Goal: Information Seeking & Learning: Learn about a topic

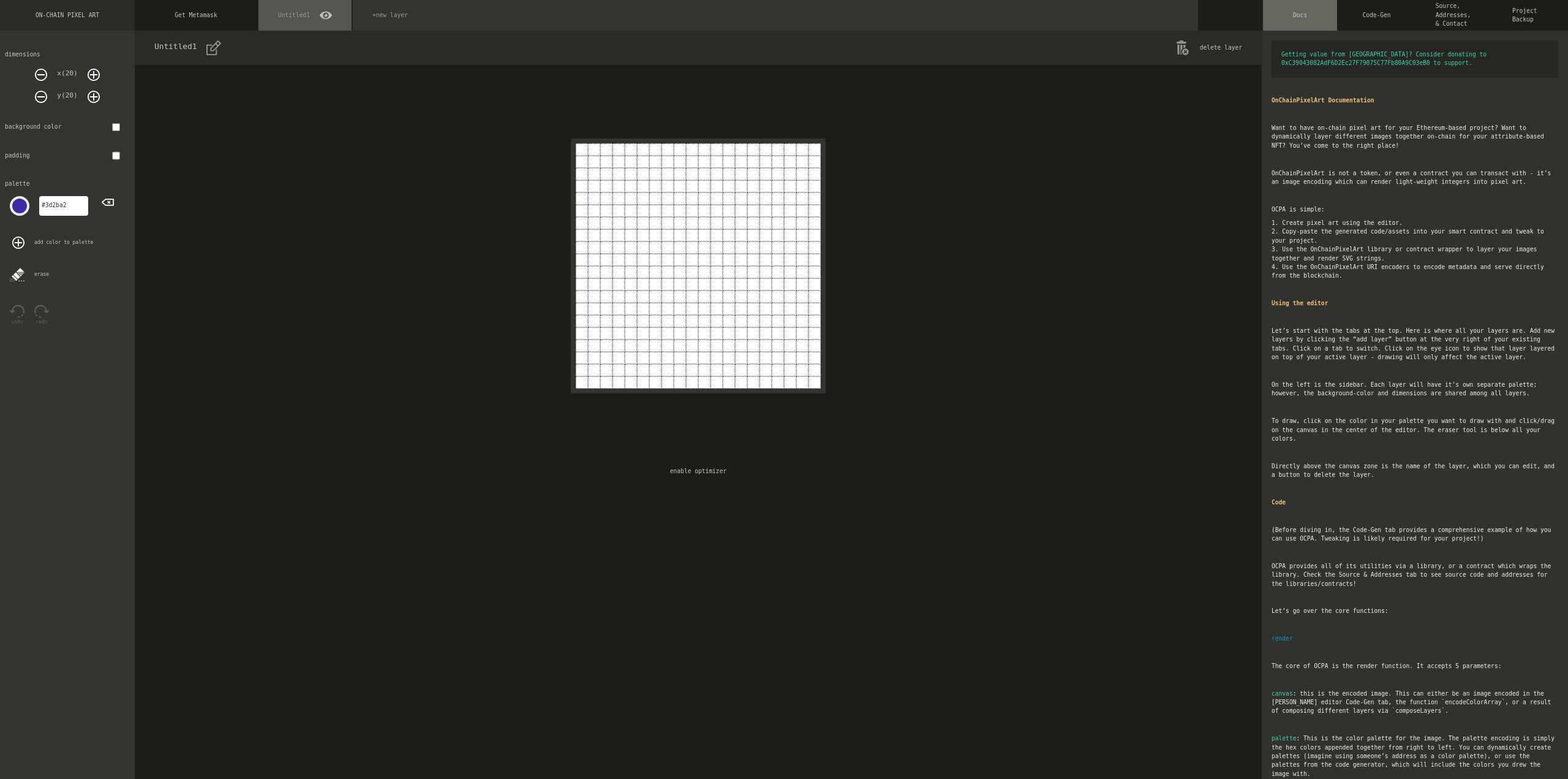
click at [1384, 16] on div "Code-Gen" at bounding box center [1376, 15] width 76 height 31
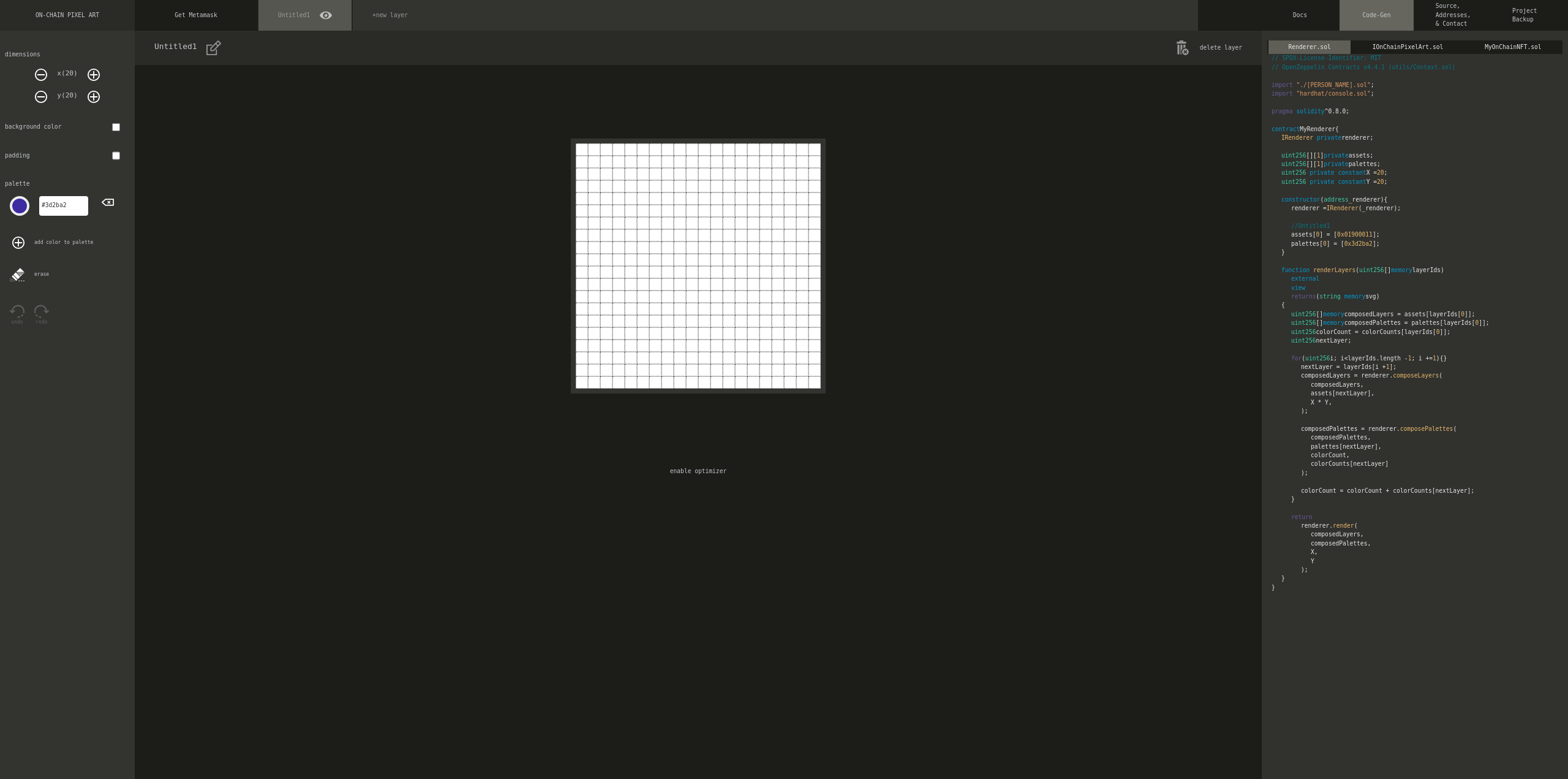
click at [1429, 21] on div "Source, Addresses, & Contact" at bounding box center [1452, 15] width 76 height 31
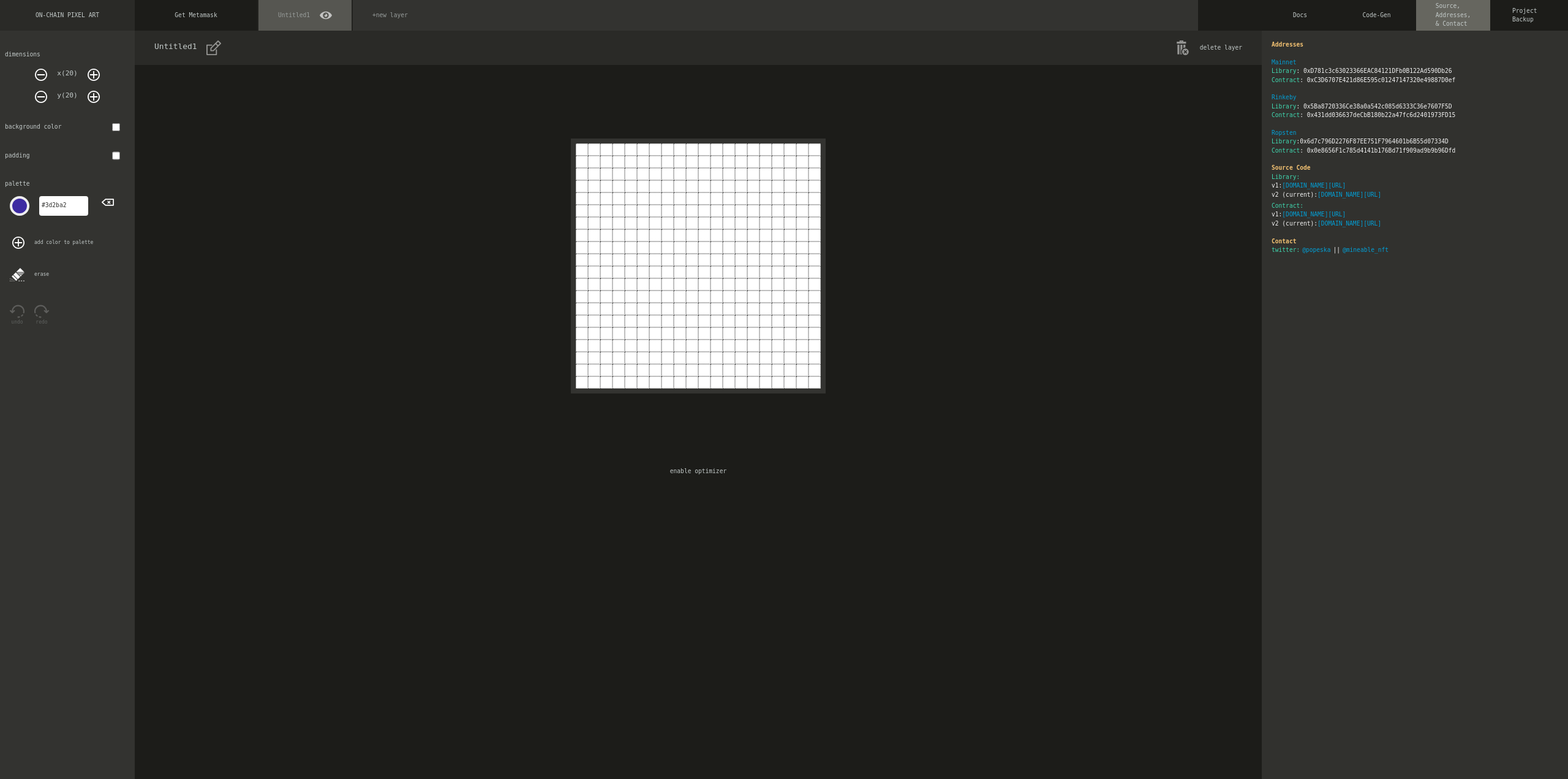
click at [1393, 17] on div "Code-Gen" at bounding box center [1376, 15] width 76 height 31
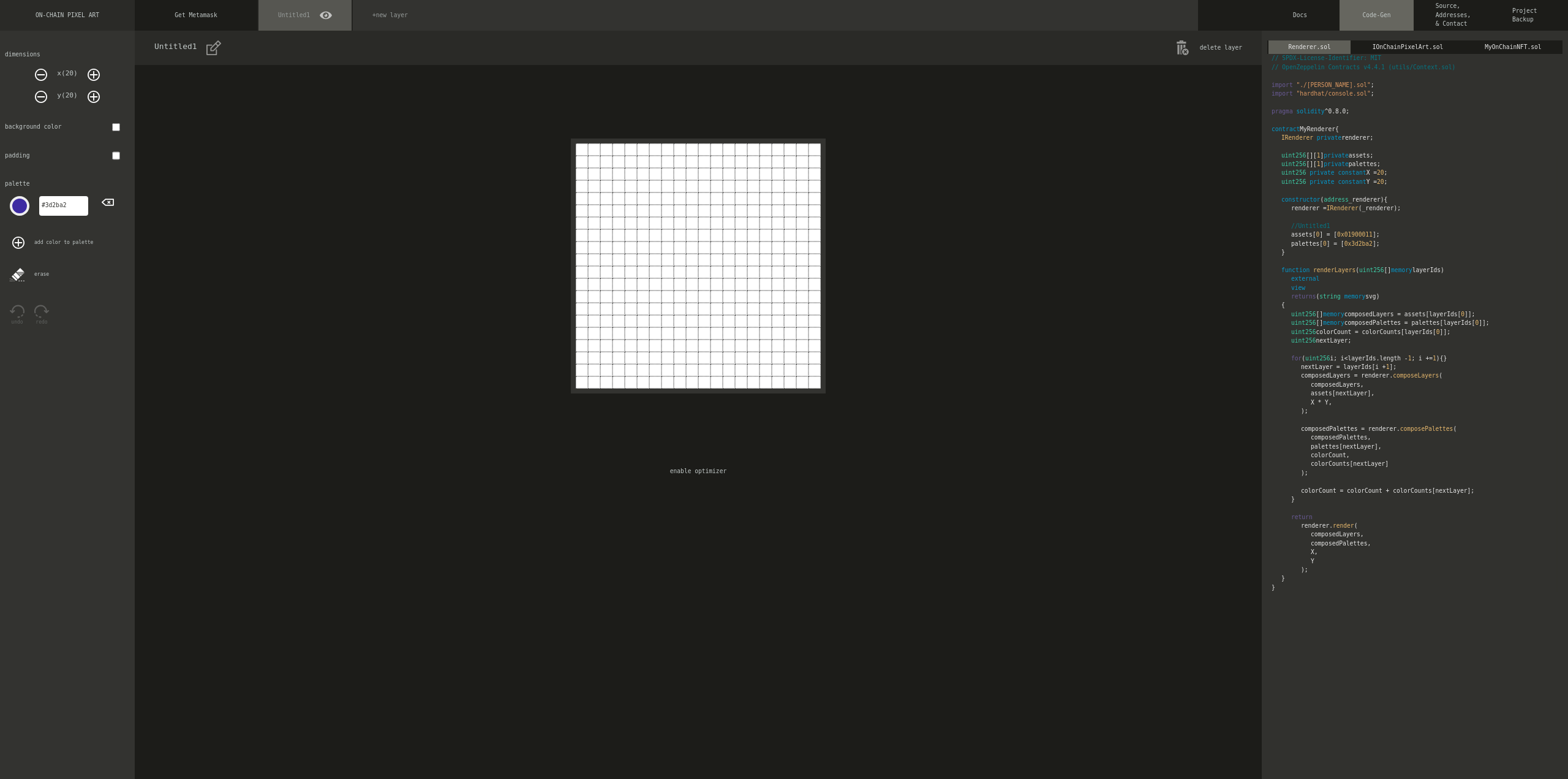
click at [1390, 43] on div "IOnChainPixelArt.sol" at bounding box center [1407, 47] width 113 height 13
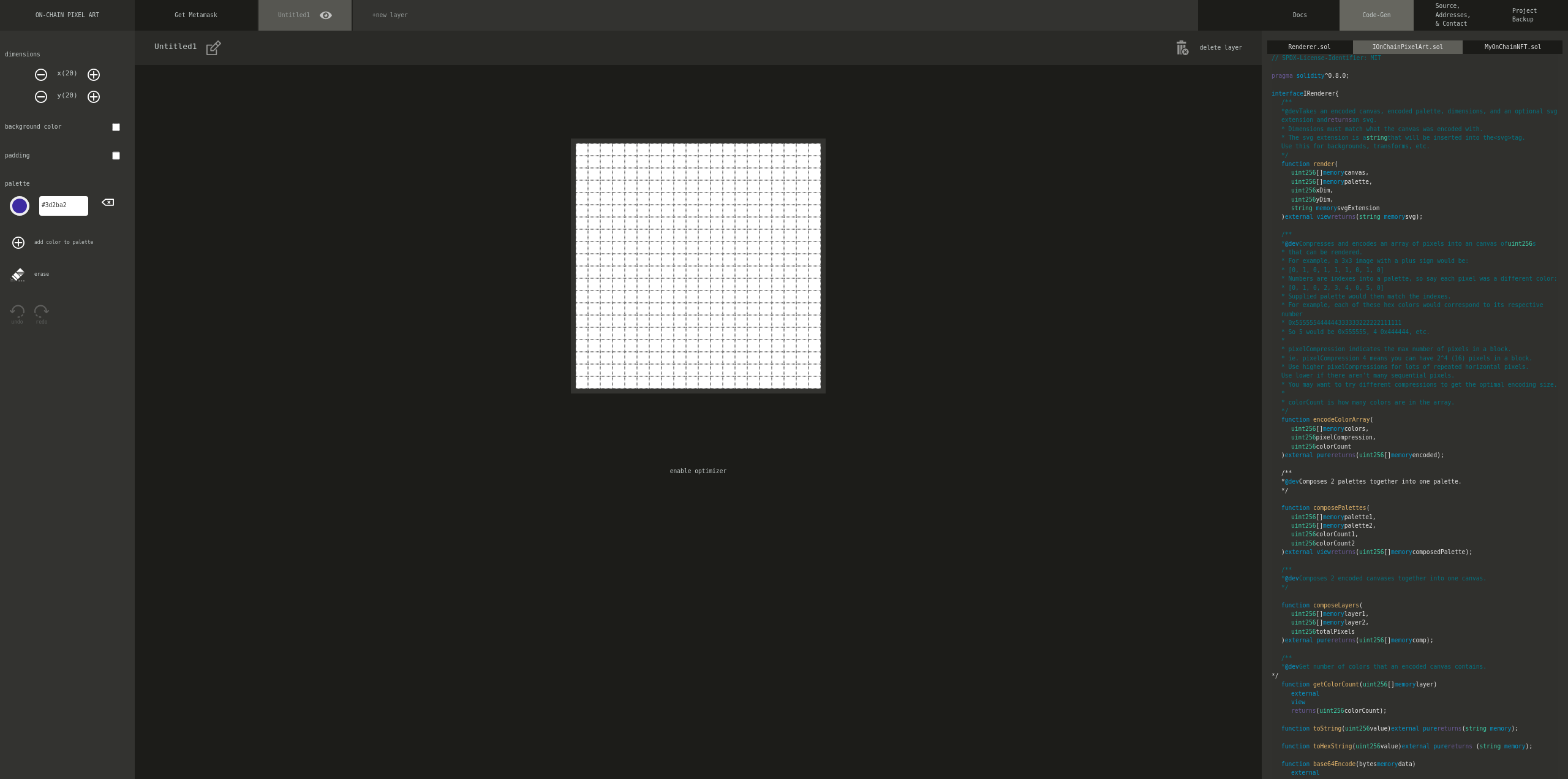
click at [1319, 42] on div "Renderer.sol" at bounding box center [1309, 47] width 84 height 13
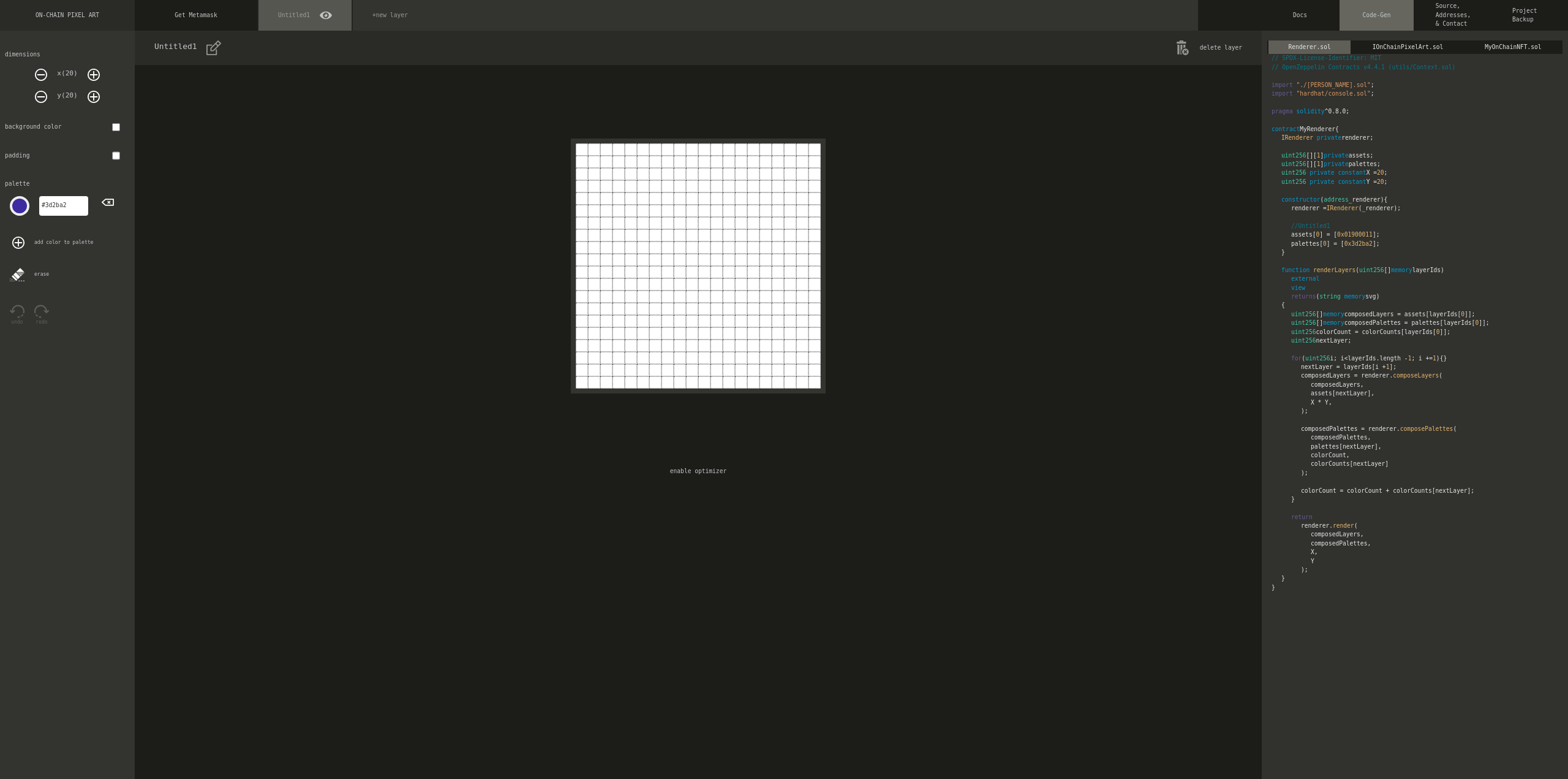
click at [1507, 49] on div "MyOnChainNFT.sol" at bounding box center [1513, 47] width 98 height 13
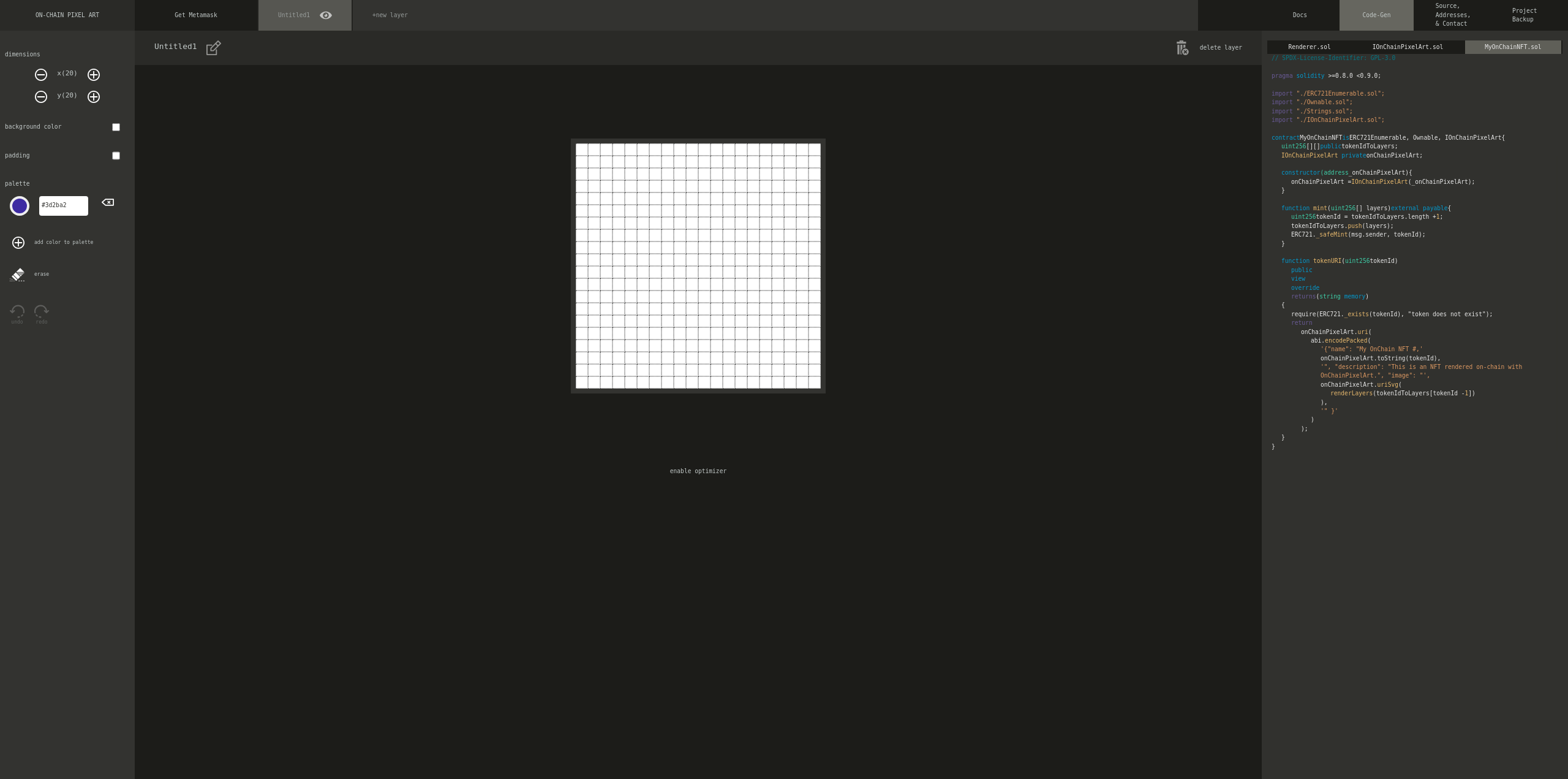
click at [1308, 45] on div "Renderer.sol" at bounding box center [1309, 47] width 84 height 13
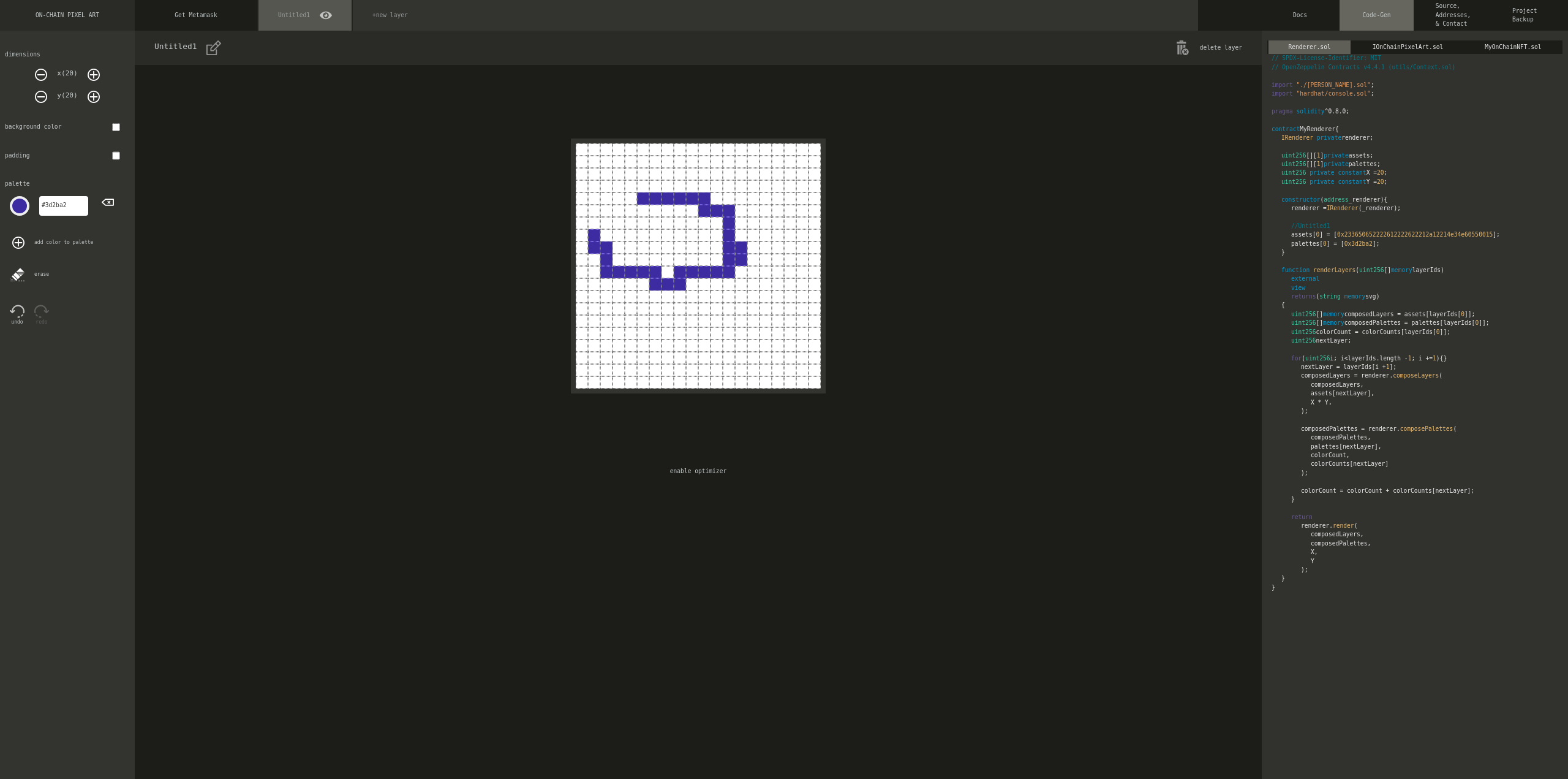
click at [117, 126] on input "checkbox" at bounding box center [116, 126] width 8 height 9
click at [116, 126] on input "checkbox" at bounding box center [116, 126] width 8 height 9
checkbox input "false"
